Goal: Task Accomplishment & Management: Use online tool/utility

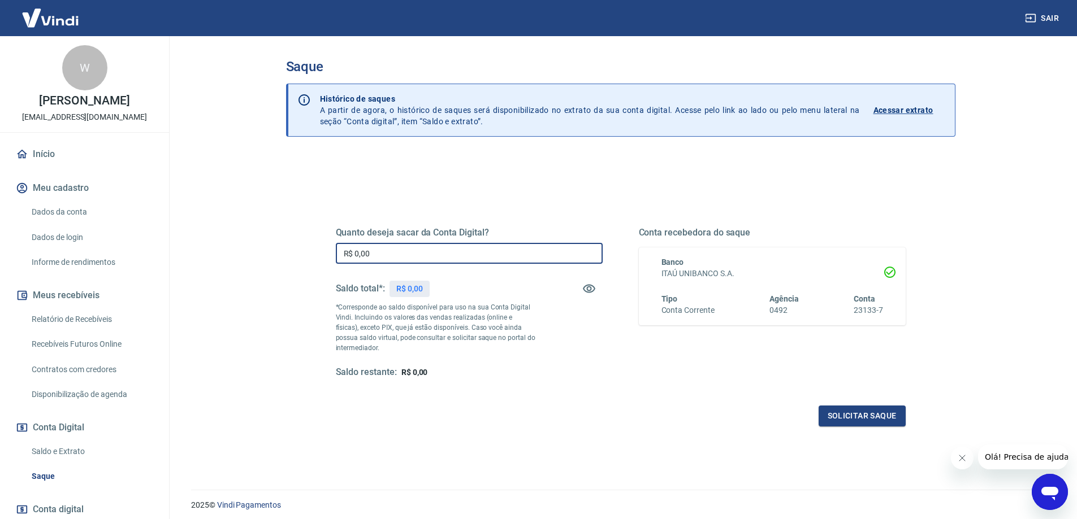
click at [396, 253] on input "R$ 0,00" at bounding box center [469, 253] width 267 height 21
type input "R$ 13.391,00"
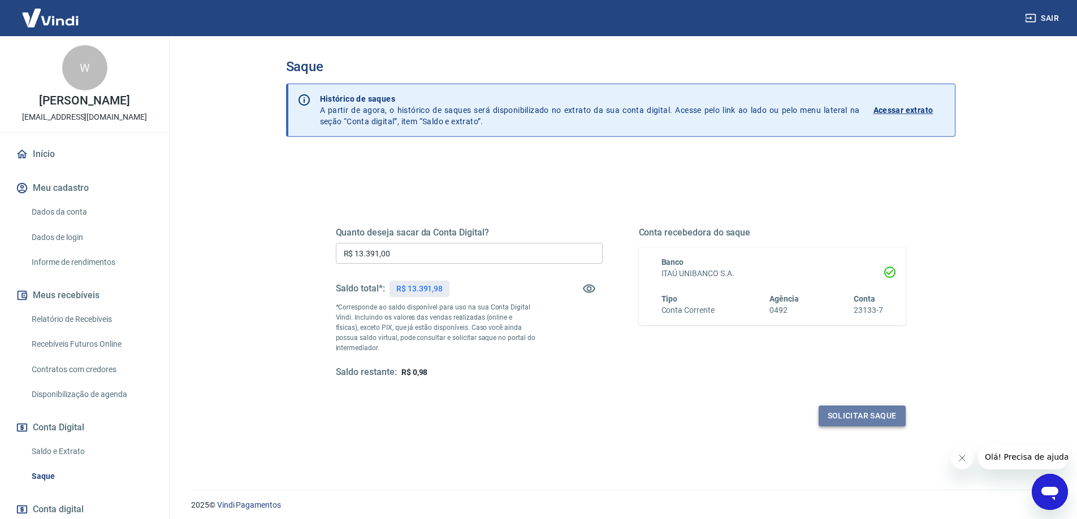
click at [858, 415] on button "Solicitar saque" at bounding box center [861, 416] width 87 height 21
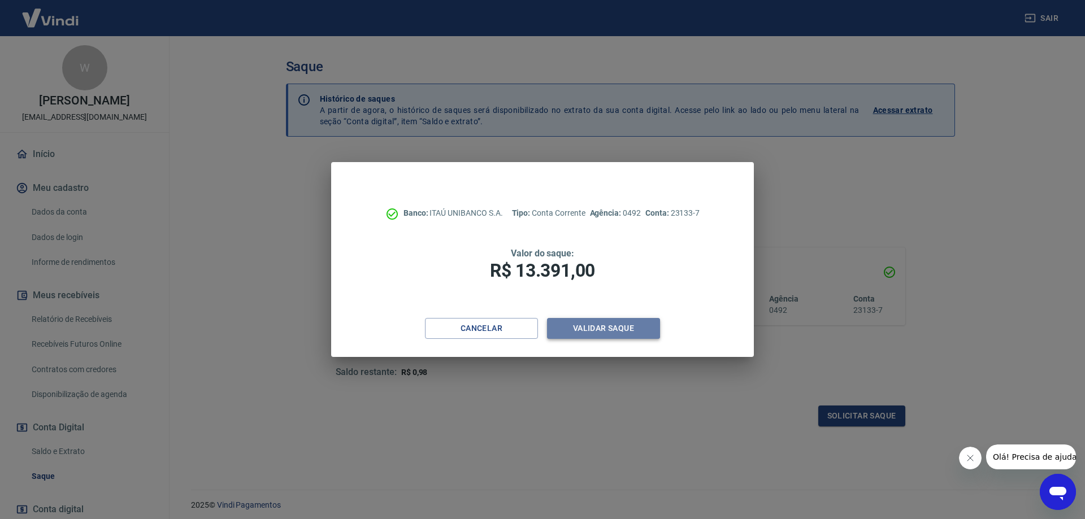
click at [627, 334] on button "Validar saque" at bounding box center [603, 328] width 113 height 21
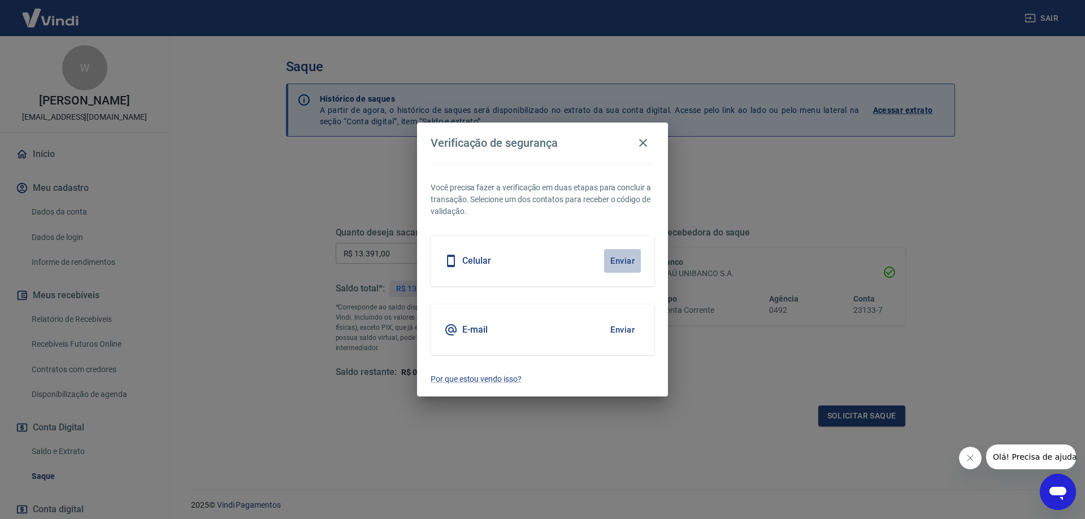
click at [635, 260] on button "Enviar" at bounding box center [622, 261] width 37 height 24
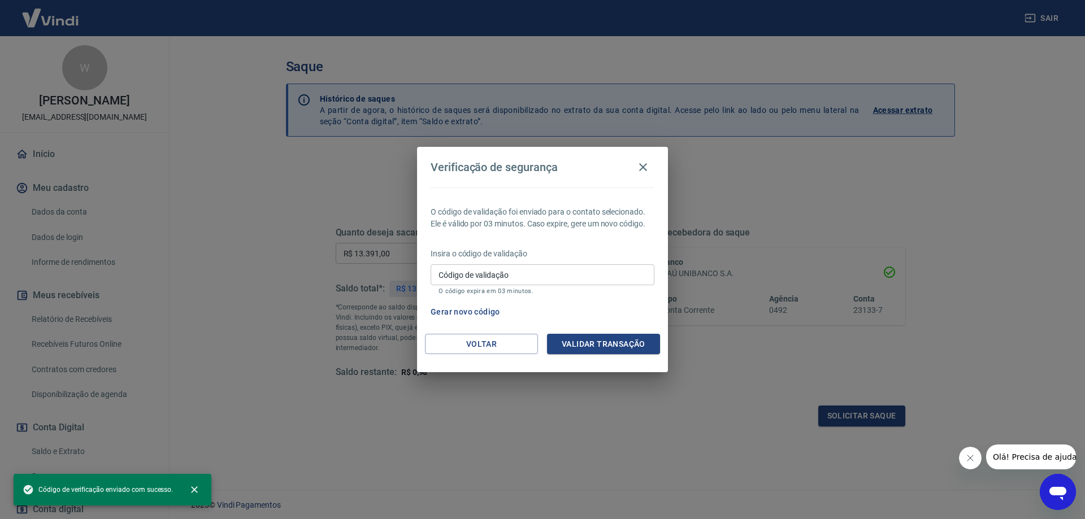
click at [495, 278] on input "Código de validação" at bounding box center [543, 275] width 224 height 21
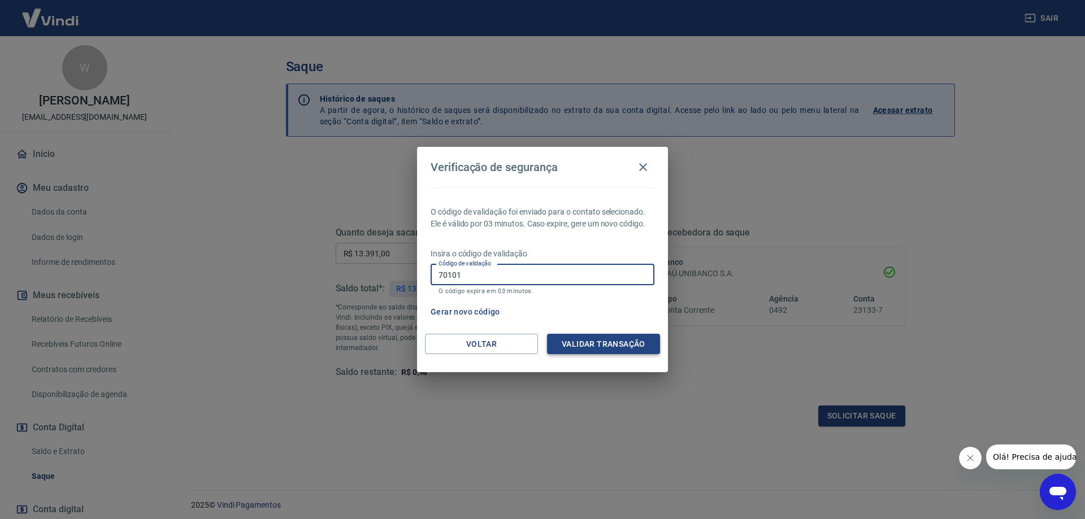
click at [581, 347] on button "Validar transação" at bounding box center [603, 344] width 113 height 21
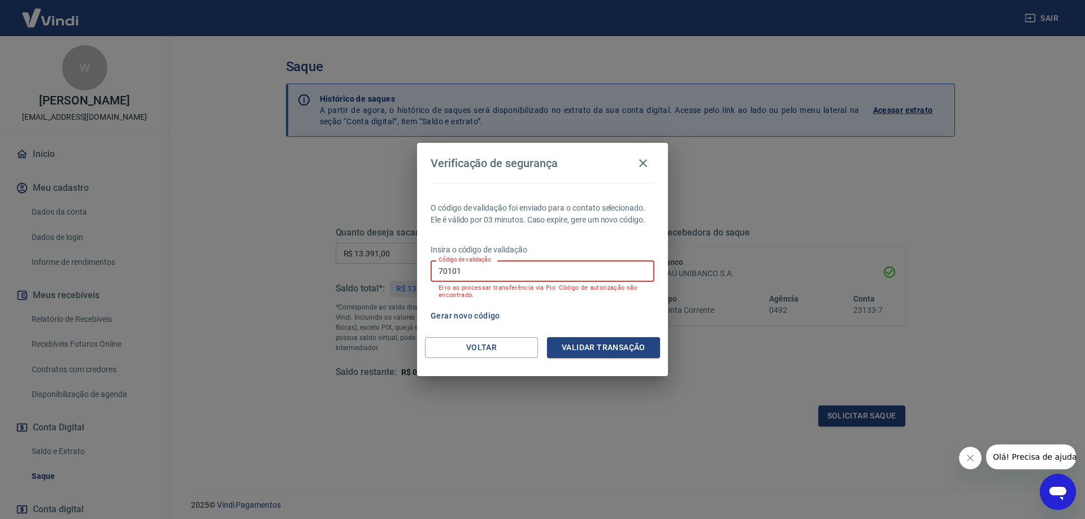
drag, startPoint x: 415, startPoint y: 269, endPoint x: 399, endPoint y: 269, distance: 17.0
click at [399, 269] on div "Verificação de segurança O código de validação foi enviado para o contato selec…" at bounding box center [542, 259] width 1085 height 519
type input "996712"
click at [620, 356] on button "Validar transação" at bounding box center [603, 347] width 113 height 21
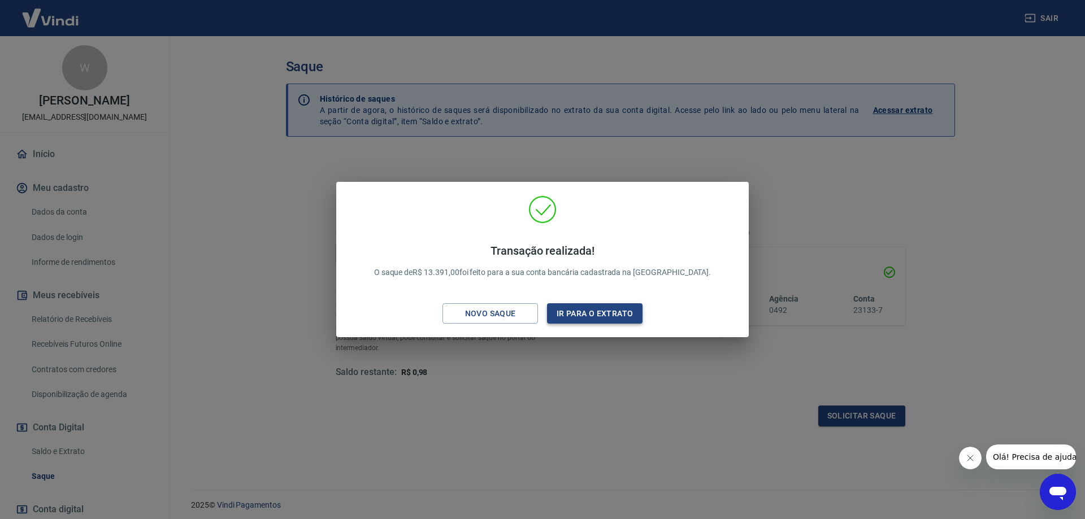
click at [558, 316] on button "Ir para o extrato" at bounding box center [595, 314] width 96 height 21
